Goal: Task Accomplishment & Management: Use online tool/utility

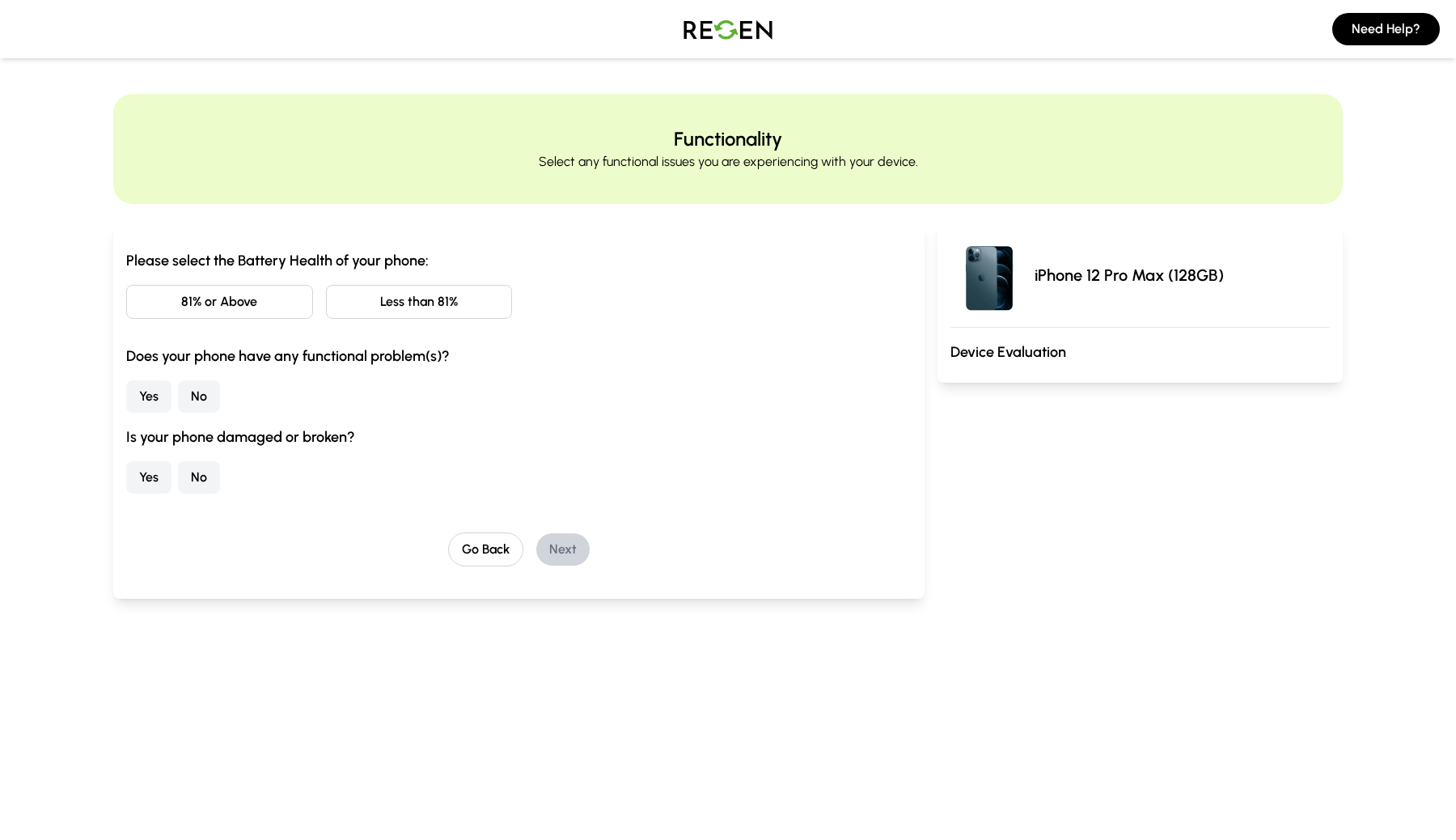
click at [433, 313] on button "Less than 81%" at bounding box center [419, 302] width 187 height 34
click at [147, 395] on button "Yes" at bounding box center [149, 396] width 46 height 32
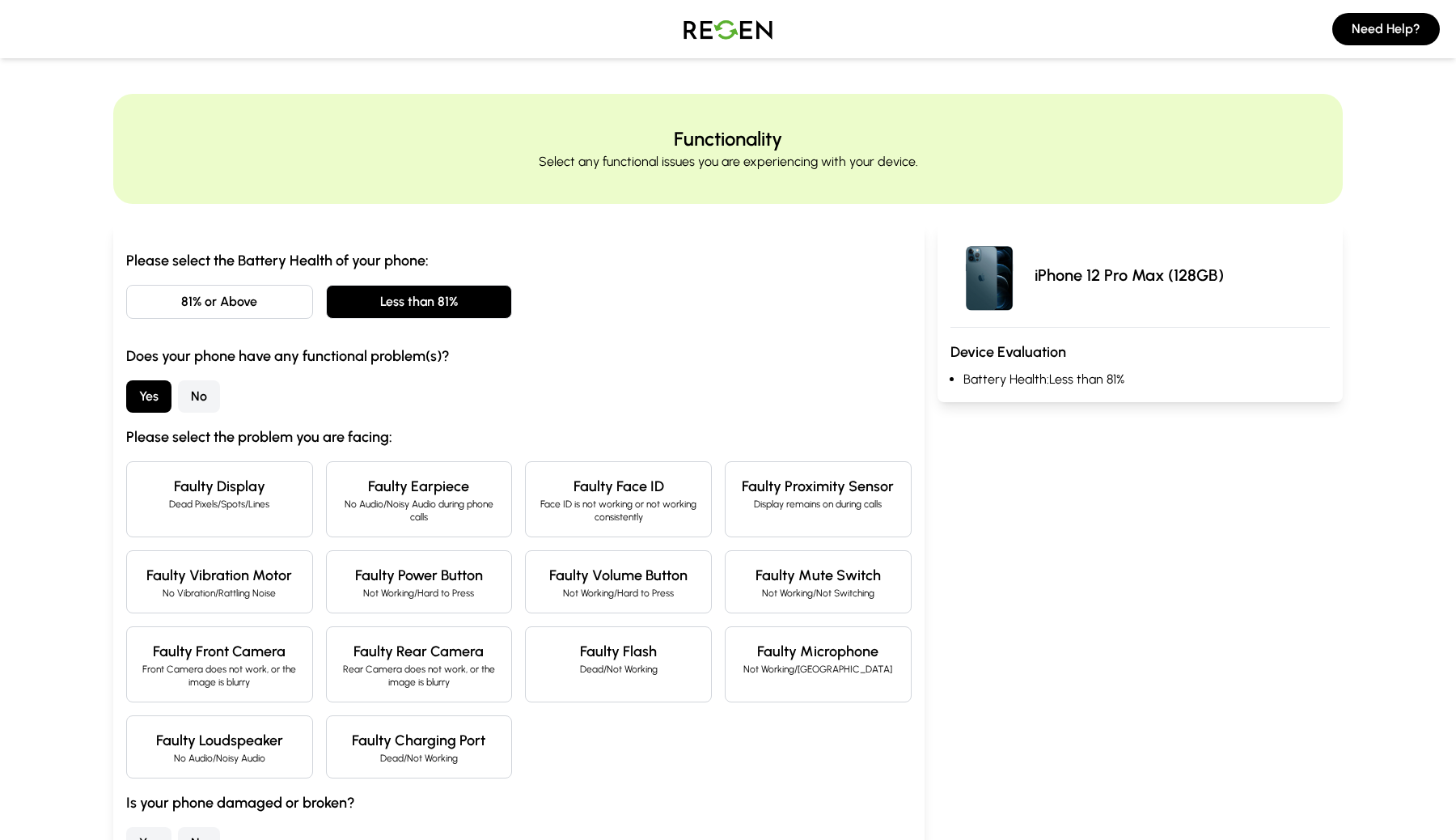
click at [194, 398] on button "No" at bounding box center [199, 396] width 42 height 32
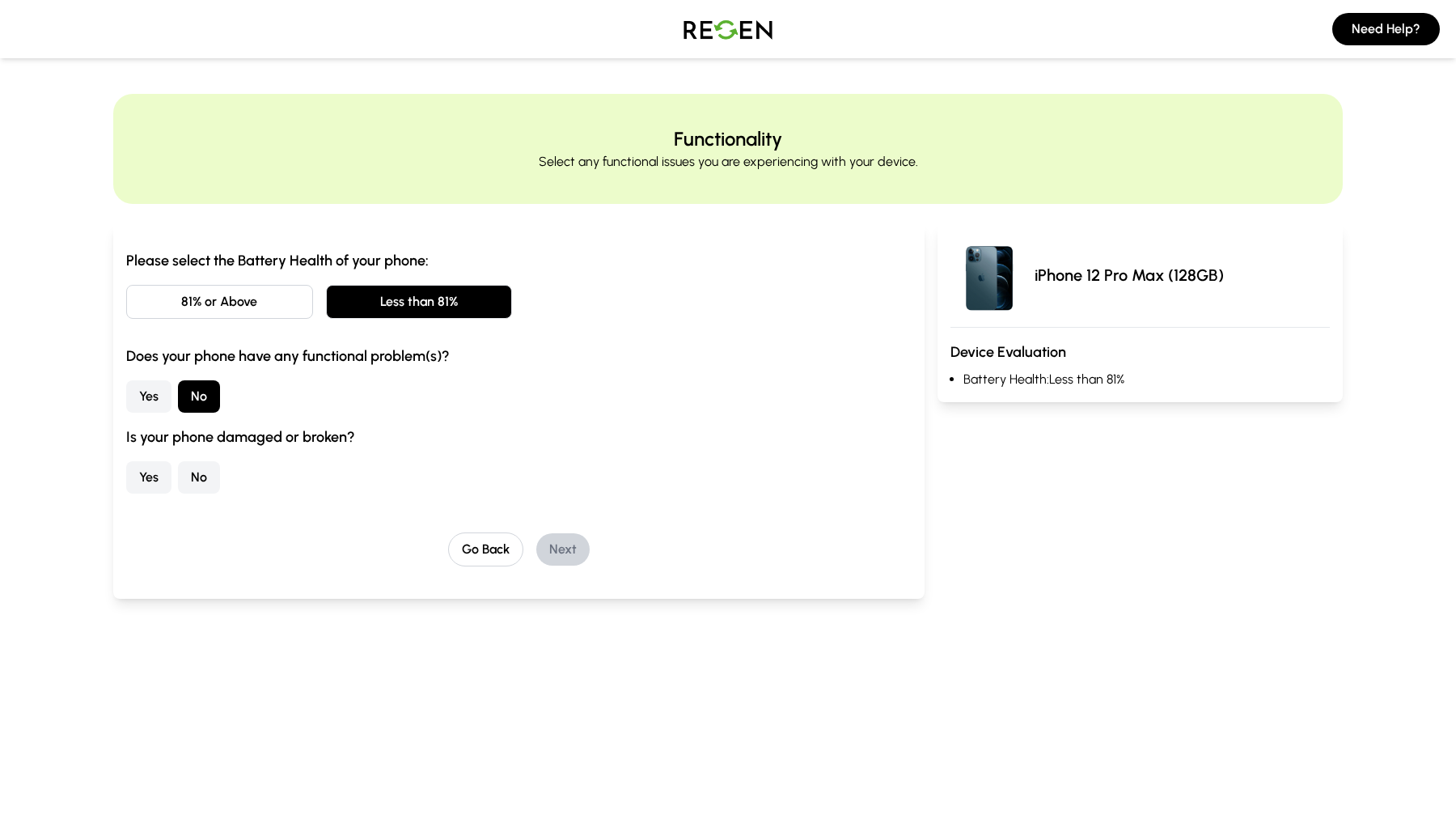
click at [195, 483] on button "No" at bounding box center [199, 477] width 42 height 32
click at [556, 552] on button "Next" at bounding box center [563, 549] width 53 height 32
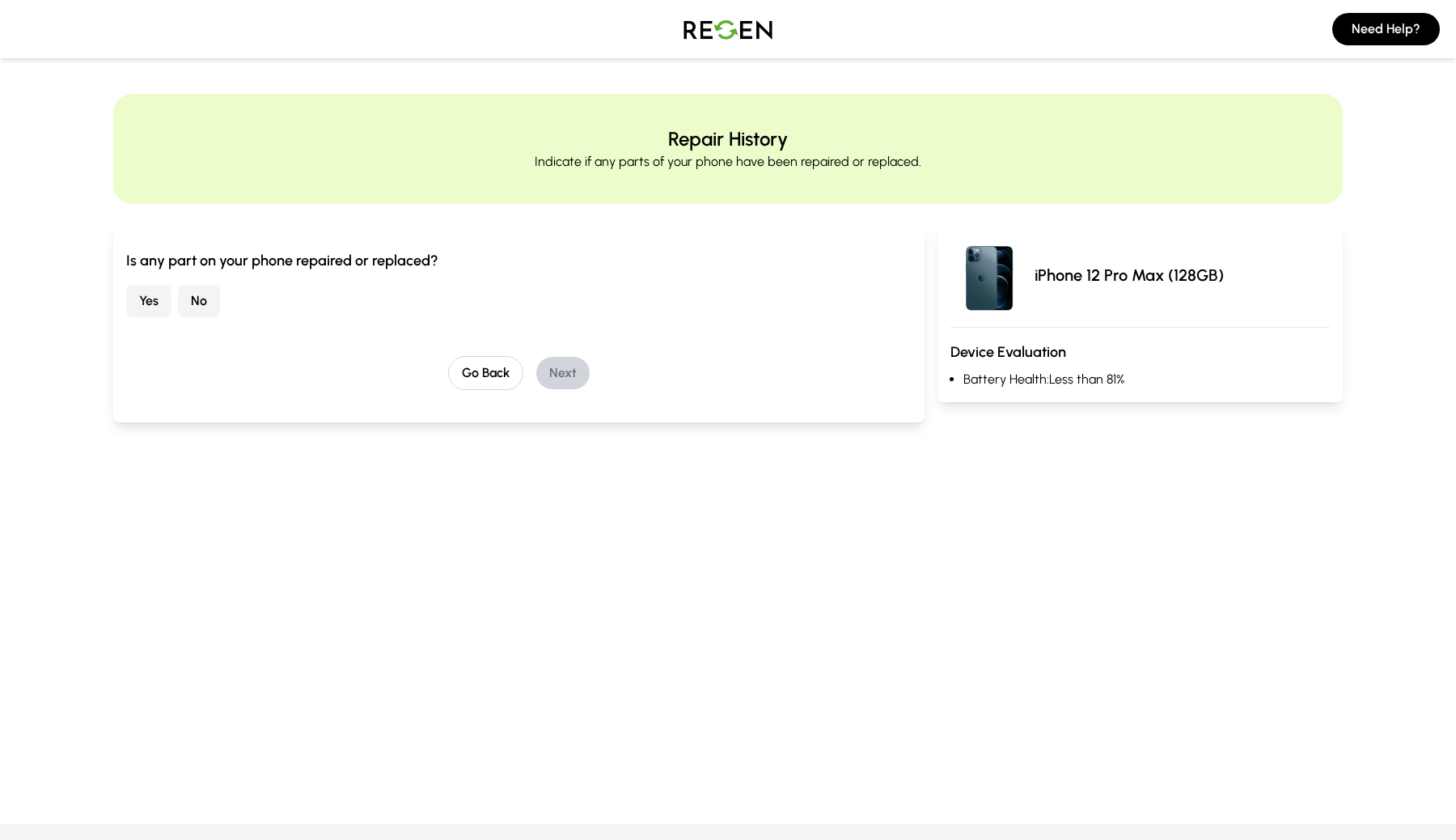
click at [206, 299] on button "No" at bounding box center [199, 301] width 42 height 32
click at [566, 372] on button "Next" at bounding box center [563, 373] width 53 height 32
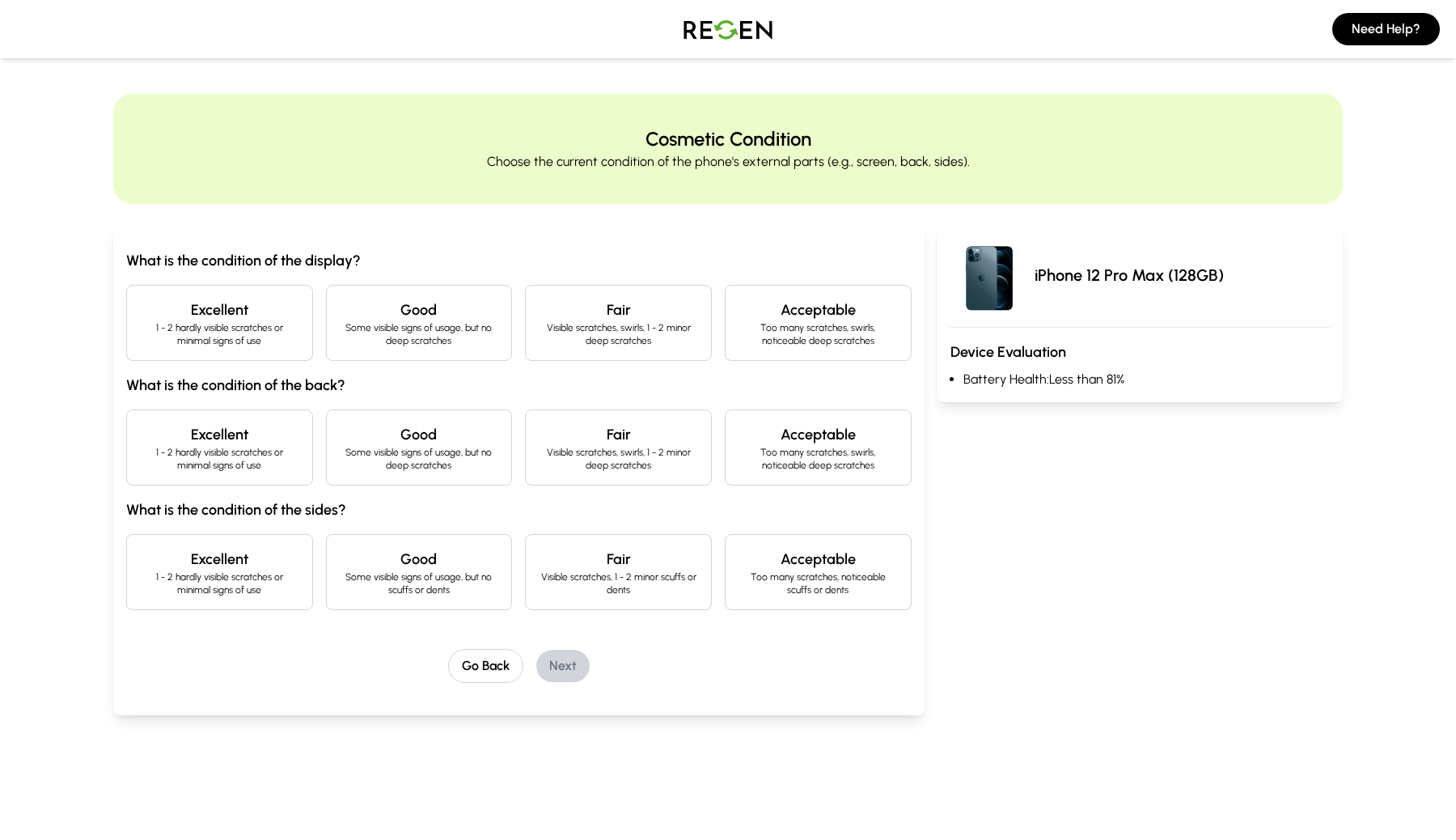
click at [459, 338] on p "Some visible signs of usage, but no deep scratches" at bounding box center [420, 334] width 160 height 26
click at [298, 323] on p "1 - 2 hardly visible scratches or minimal signs of use" at bounding box center [220, 334] width 160 height 26
click at [408, 436] on h4 "Good" at bounding box center [420, 435] width 160 height 23
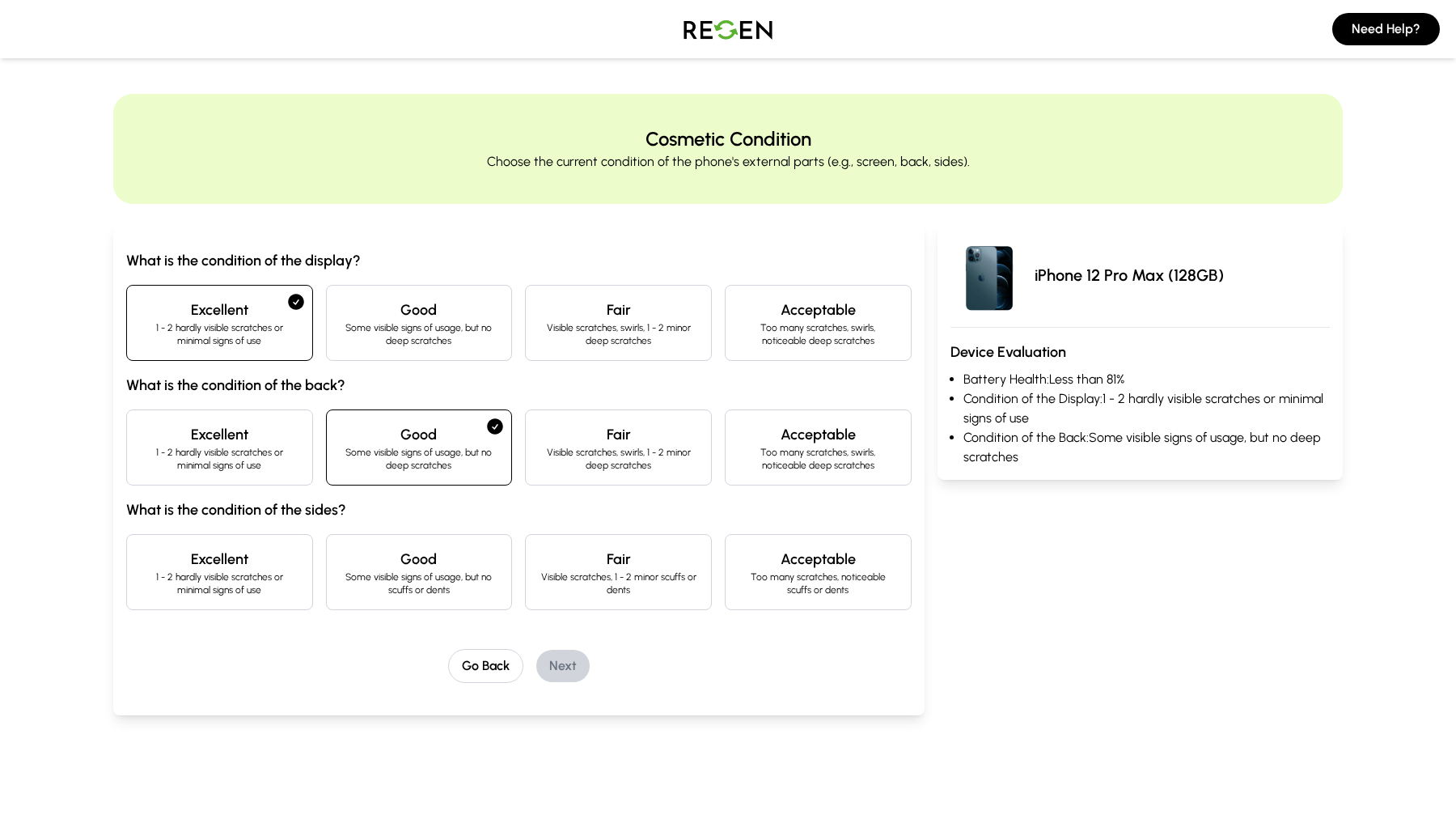
click at [410, 563] on h4 "Good" at bounding box center [420, 559] width 160 height 23
click at [558, 655] on button "Next" at bounding box center [563, 666] width 53 height 32
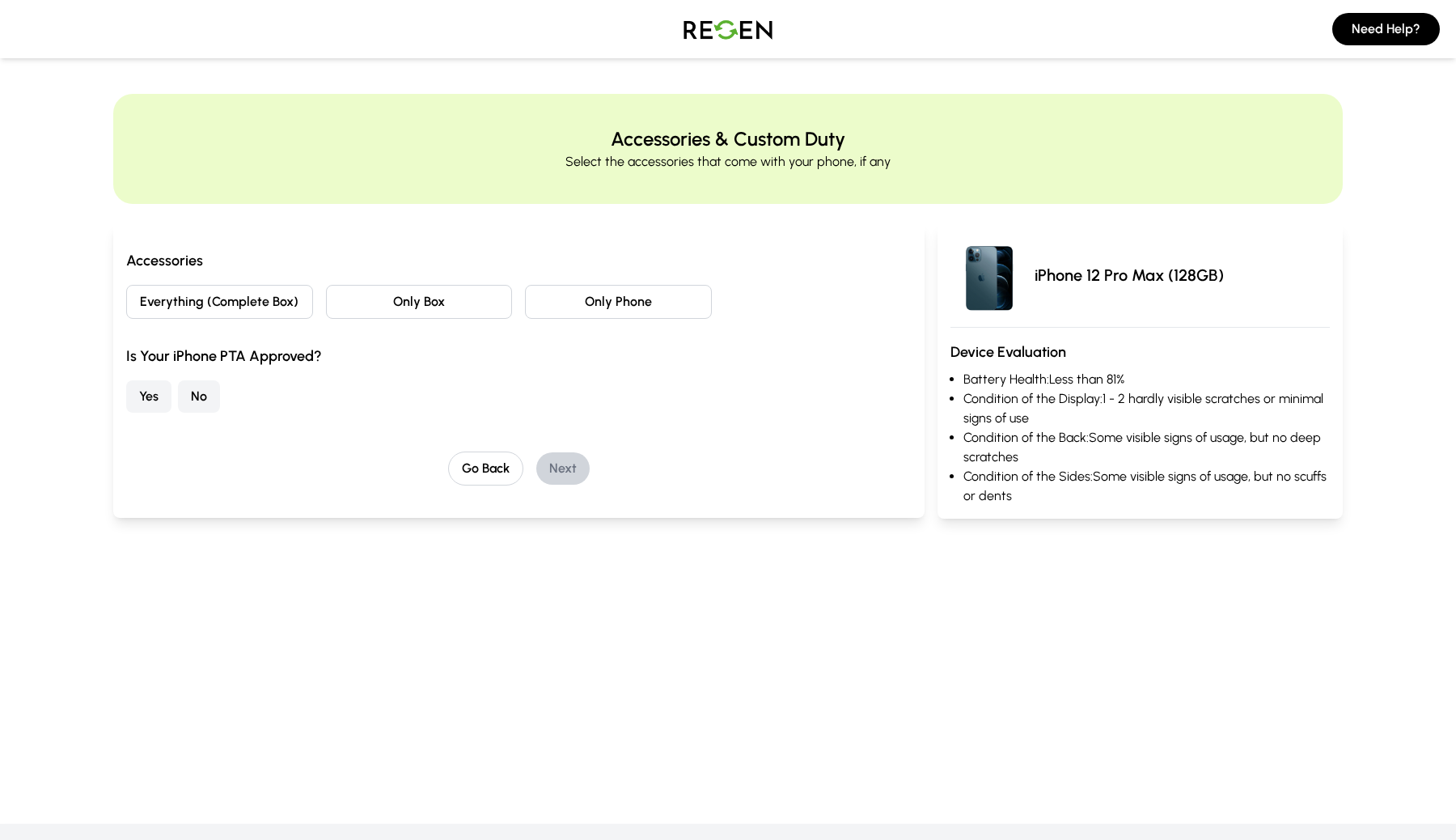
click at [603, 310] on button "Only Phone" at bounding box center [618, 302] width 187 height 34
click at [146, 395] on button "Yes" at bounding box center [149, 396] width 46 height 32
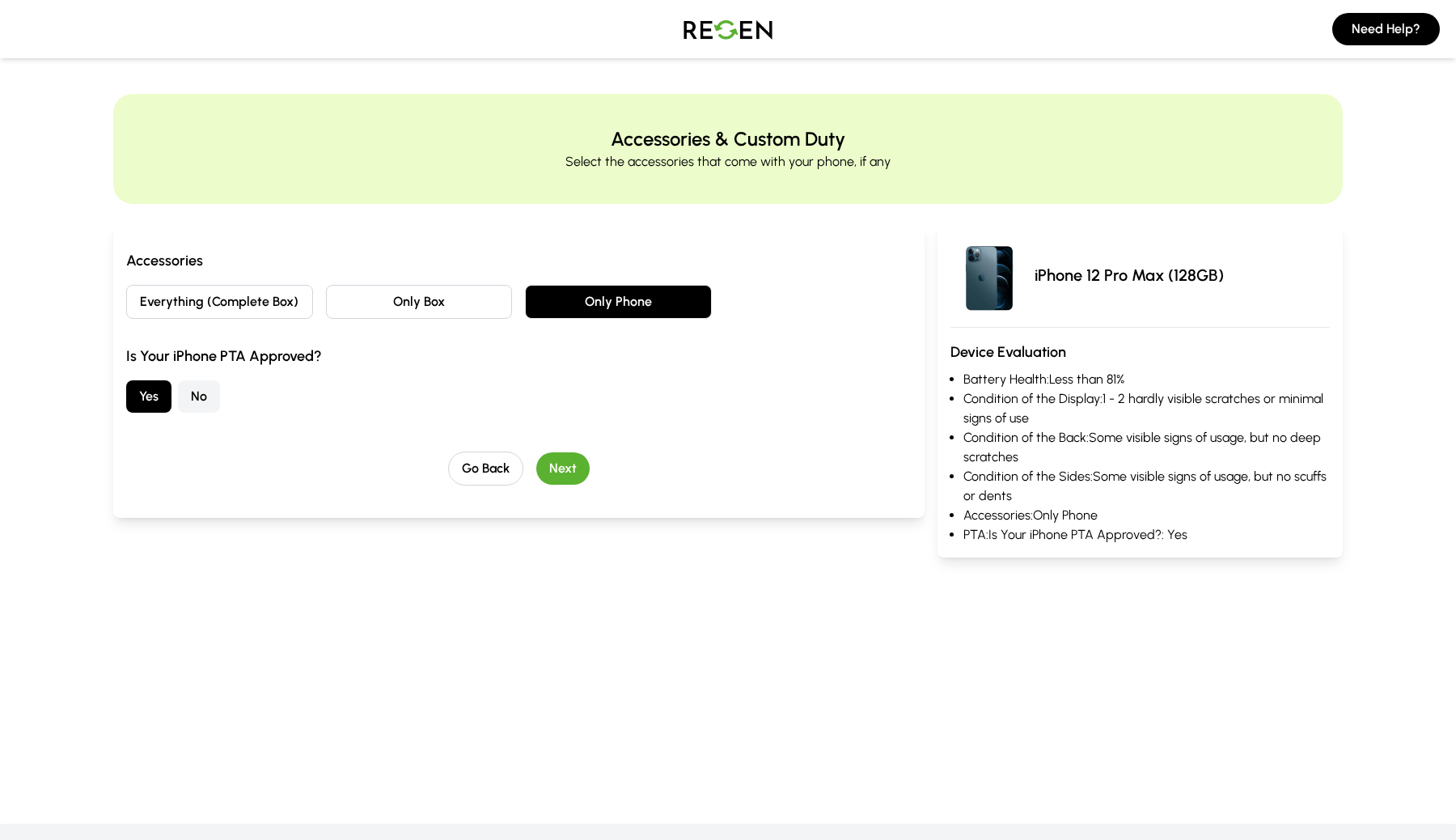
click at [567, 475] on button "Next" at bounding box center [563, 468] width 53 height 32
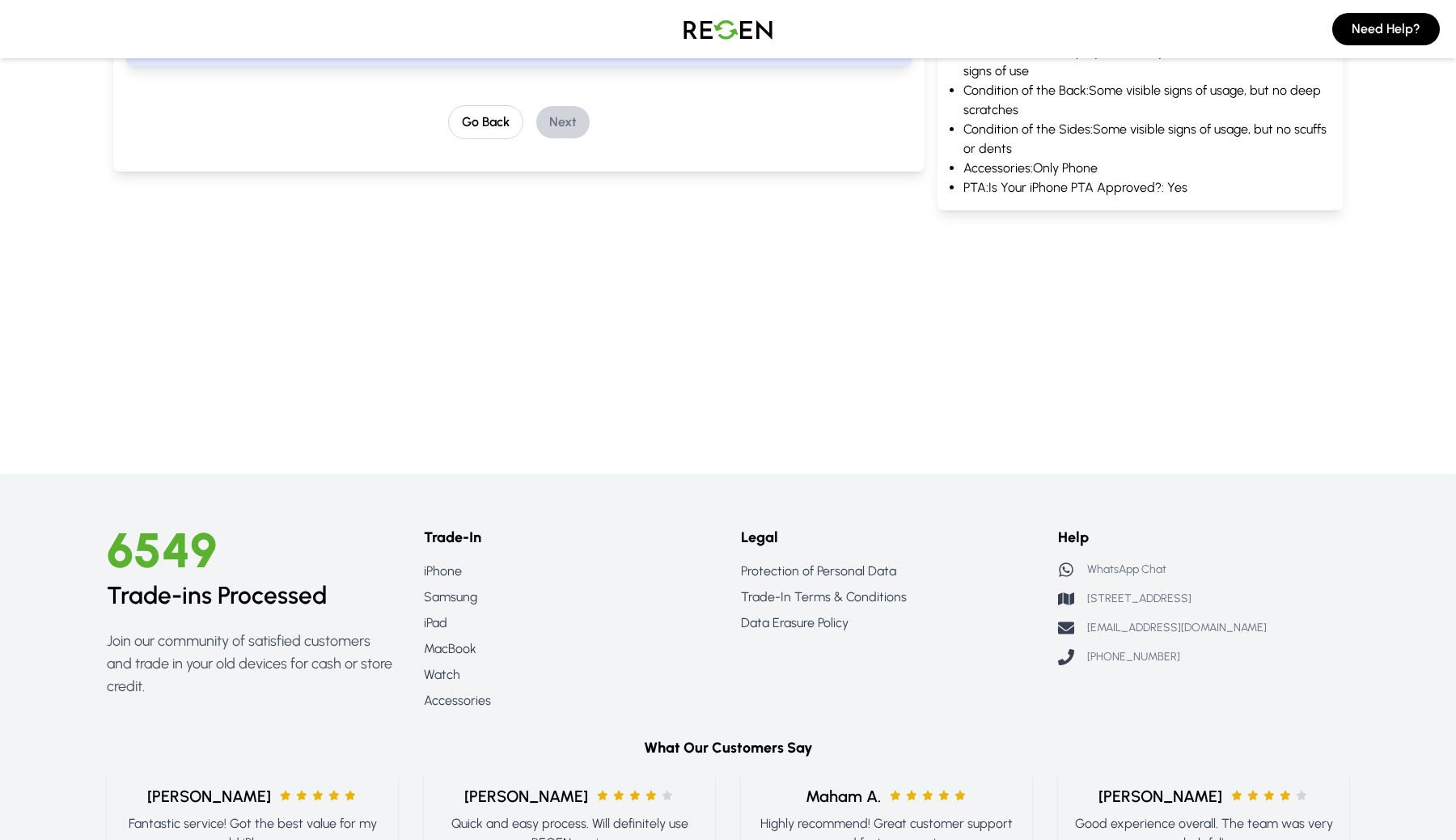
scroll to position [352, 0]
